Goal: Transaction & Acquisition: Purchase product/service

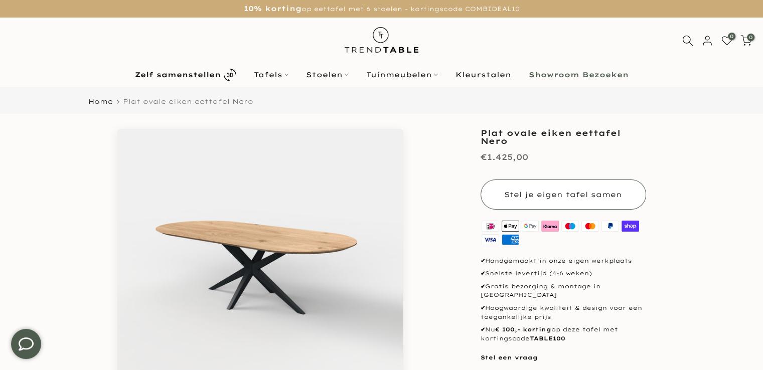
click at [544, 196] on span "Stel je eigen tafel samen" at bounding box center [563, 194] width 118 height 9
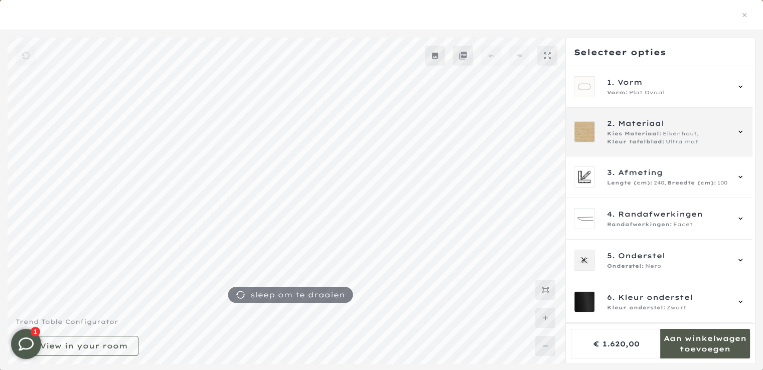
click at [688, 131] on span "Eikenhout," at bounding box center [681, 134] width 36 height 8
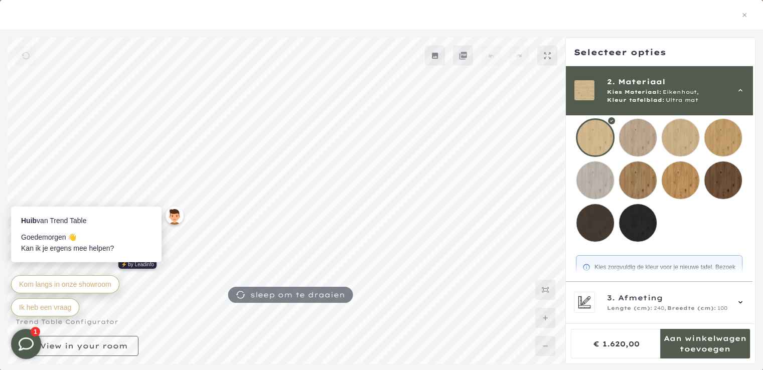
scroll to position [128, 0]
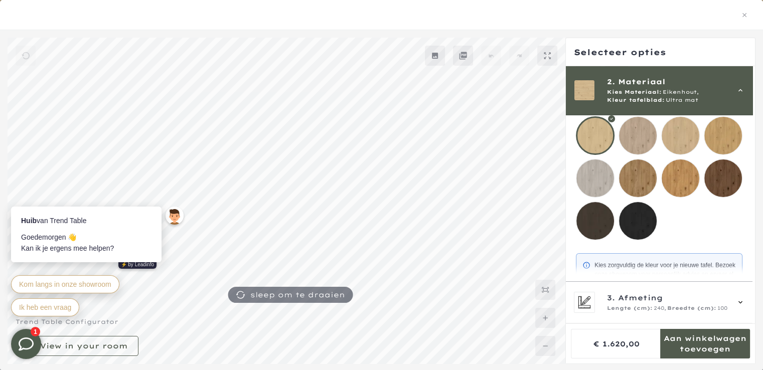
click at [722, 174] on mmq-loader at bounding box center [723, 179] width 38 height 38
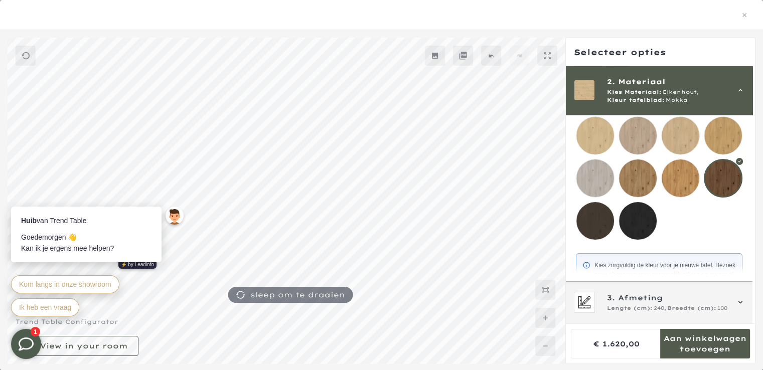
click at [739, 300] on icon at bounding box center [740, 302] width 8 height 8
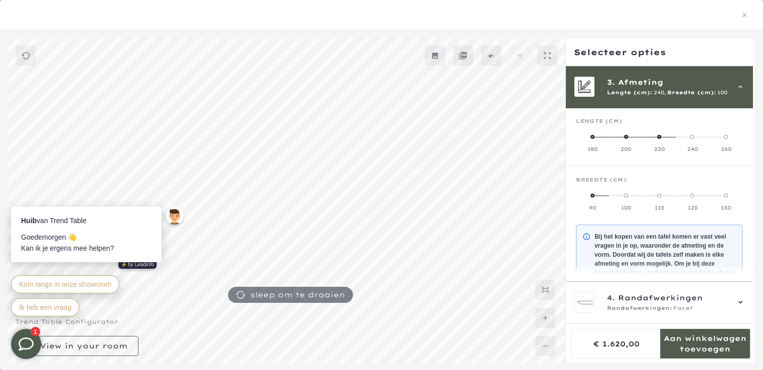
scroll to position [139, 0]
click at [739, 86] on icon at bounding box center [740, 87] width 4 height 3
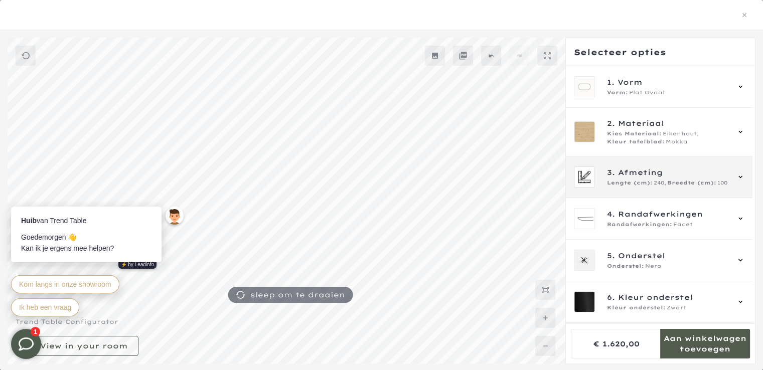
scroll to position [0, 0]
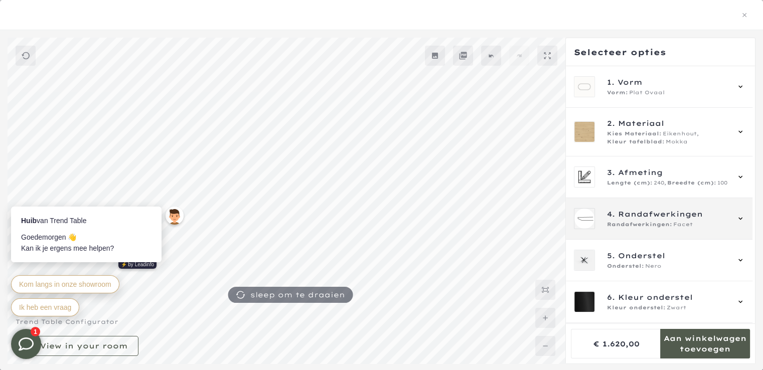
click at [678, 211] on span "Randafwerkingen" at bounding box center [660, 214] width 85 height 11
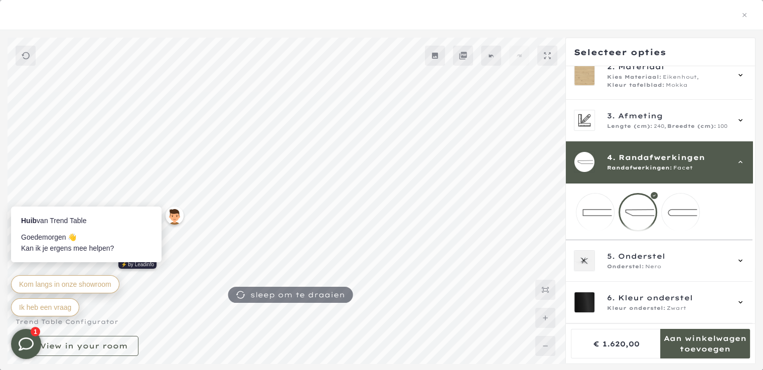
scroll to position [141, 0]
click at [633, 206] on div at bounding box center [637, 212] width 39 height 39
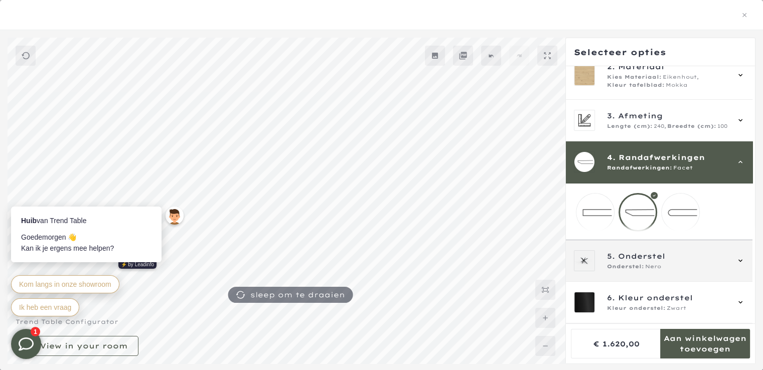
click at [646, 263] on span "Nero" at bounding box center [653, 267] width 16 height 8
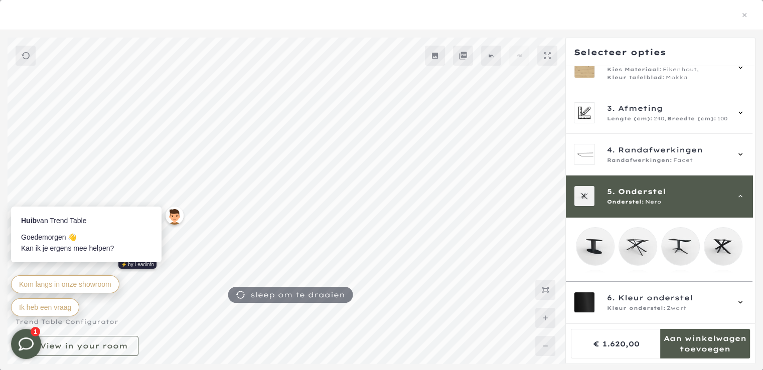
scroll to position [173, 0]
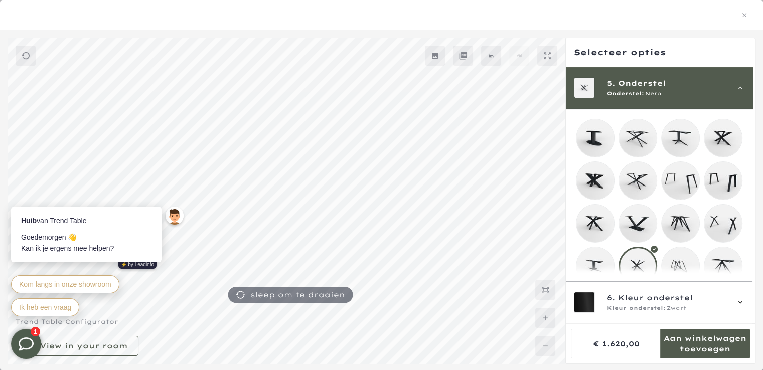
click at [639, 217] on mmq-loader at bounding box center [638, 224] width 38 height 38
click at [636, 265] on mmq-loader at bounding box center [638, 266] width 38 height 38
click at [592, 179] on mmq-loader at bounding box center [595, 181] width 38 height 38
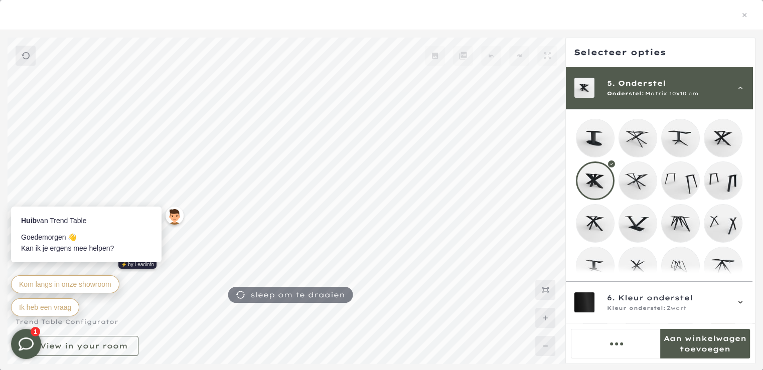
scroll to position [139, 0]
click at [639, 265] on mmq-loader at bounding box center [638, 266] width 38 height 38
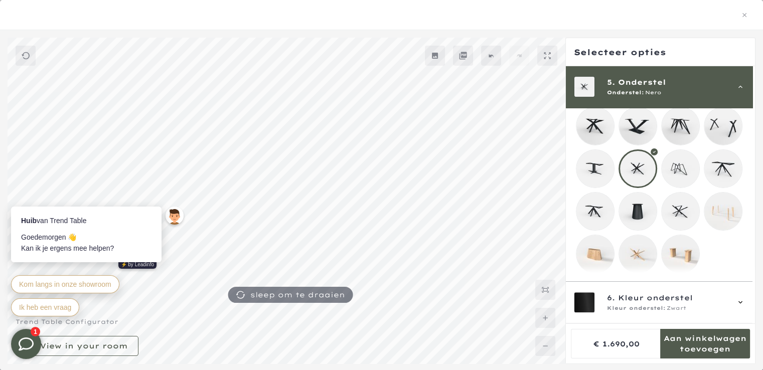
scroll to position [277, 0]
click at [680, 198] on mmq-loader at bounding box center [681, 212] width 38 height 38
click at [638, 156] on mmq-loader at bounding box center [638, 169] width 38 height 38
click at [682, 205] on mmq-loader at bounding box center [681, 212] width 38 height 38
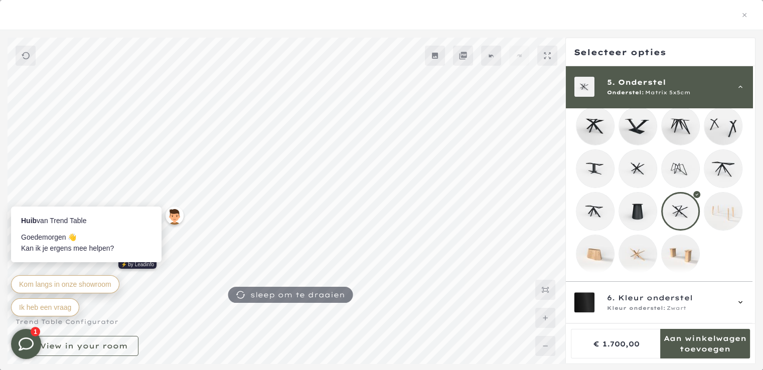
scroll to position [296, 0]
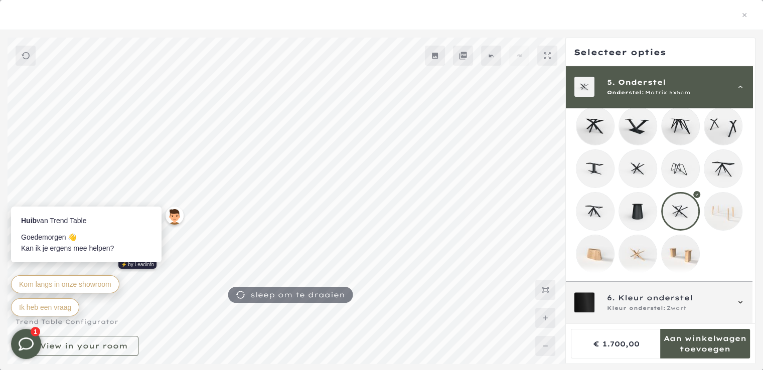
click at [741, 299] on icon at bounding box center [740, 302] width 8 height 8
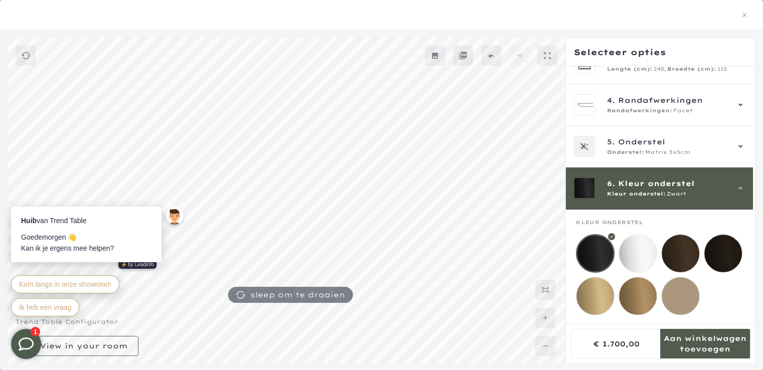
scroll to position [121, 0]
click at [597, 244] on div at bounding box center [595, 253] width 39 height 39
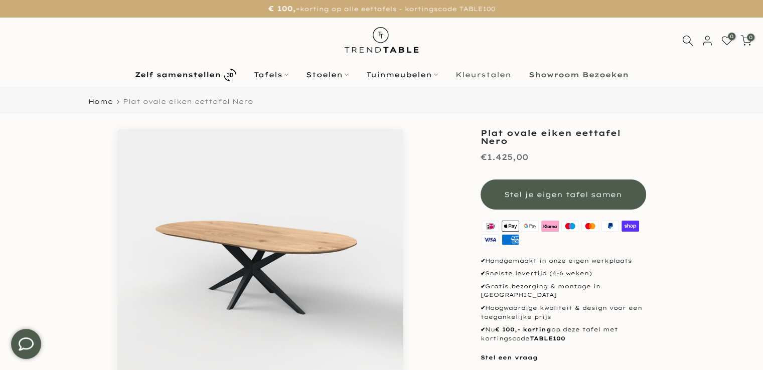
click at [485, 77] on link "Kleurstalen" at bounding box center [482, 75] width 73 height 12
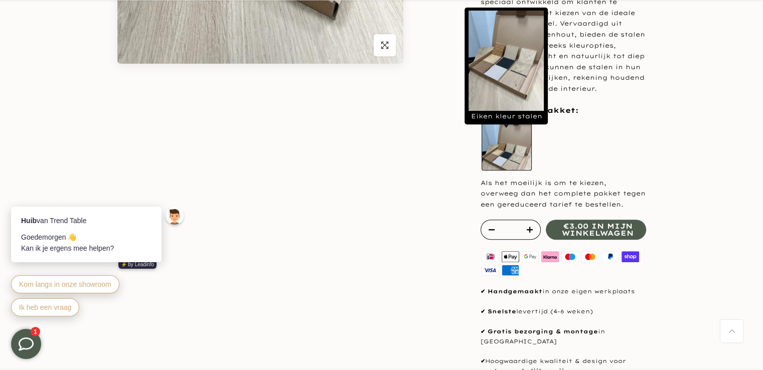
click at [502, 161] on label "Eiken kleur stalen" at bounding box center [507, 145] width 50 height 50
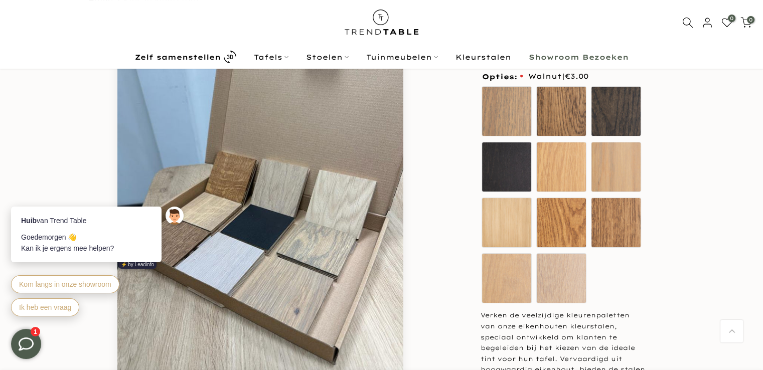
scroll to position [99, 0]
